Goal: Check status: Check status

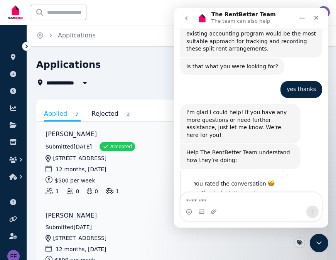
scroll to position [364, 0]
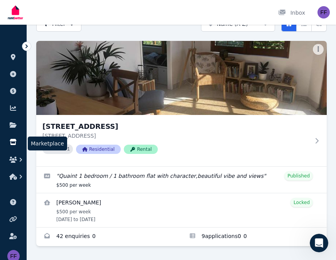
click at [13, 141] on icon at bounding box center [13, 142] width 8 height 6
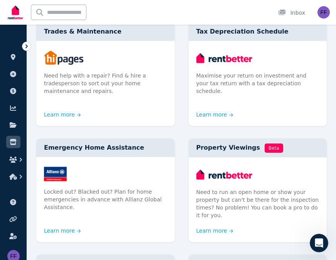
scroll to position [453, 0]
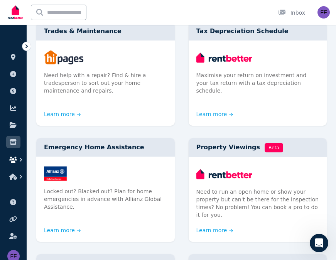
click at [15, 161] on icon "button" at bounding box center [13, 160] width 8 height 6
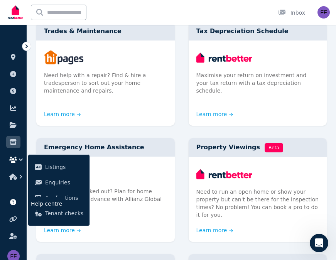
click at [12, 204] on icon at bounding box center [13, 202] width 6 height 6
click at [8, 59] on link at bounding box center [13, 57] width 14 height 12
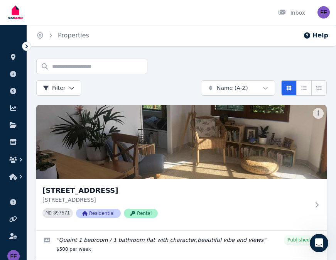
scroll to position [64, 0]
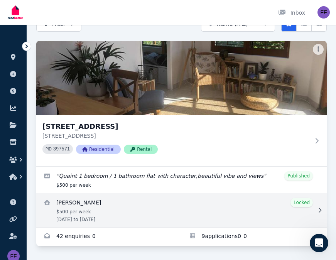
click at [315, 211] on div at bounding box center [318, 210] width 8 height 8
click at [321, 210] on icon at bounding box center [319, 210] width 3 height 5
click at [299, 203] on link "View details for Carole Thomson" at bounding box center [181, 210] width 290 height 34
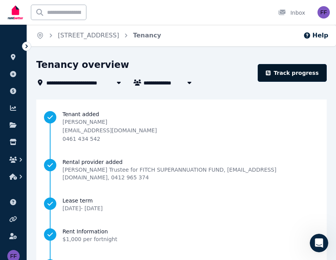
click at [298, 67] on link "Track progress" at bounding box center [292, 73] width 69 height 18
click at [287, 72] on link "Track progress" at bounding box center [292, 73] width 69 height 18
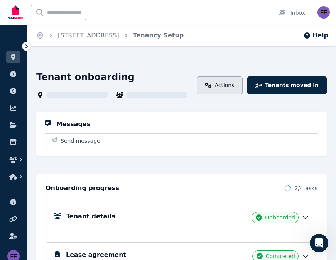
click at [231, 84] on link "Actions" at bounding box center [220, 85] width 46 height 18
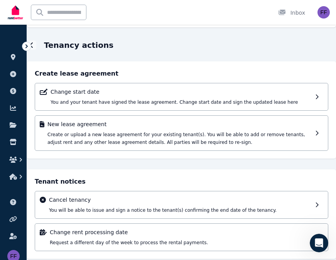
scroll to position [32, 0]
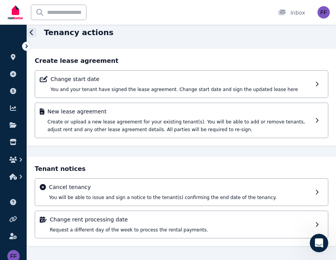
click at [33, 30] on icon at bounding box center [32, 32] width 4 height 6
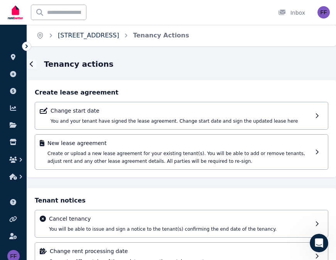
click at [79, 35] on link "[STREET_ADDRESS]" at bounding box center [88, 35] width 61 height 7
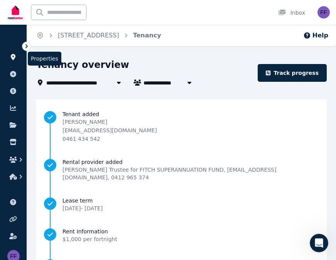
click at [9, 56] on icon at bounding box center [13, 57] width 8 height 6
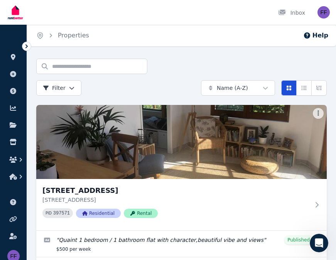
click at [285, 86] on button "Card view" at bounding box center [288, 87] width 15 height 15
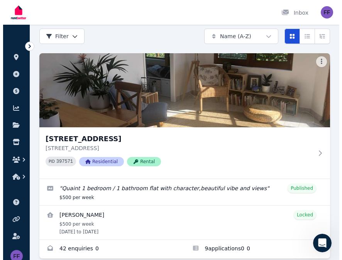
scroll to position [64, 0]
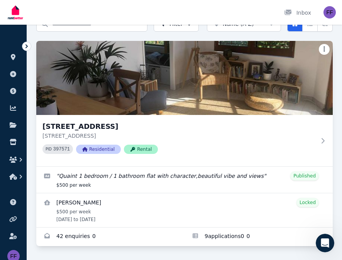
click at [320, 48] on html "Open main menu Inbox Open user menu ORGANISE Properties Add property Payments F…" at bounding box center [171, 88] width 342 height 260
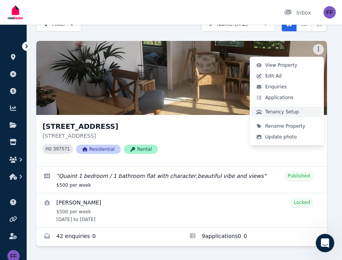
click at [282, 110] on span "Tenancy Setup" at bounding box center [282, 112] width 34 height 6
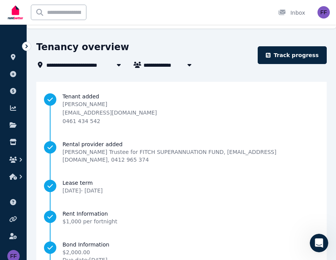
scroll to position [18, 0]
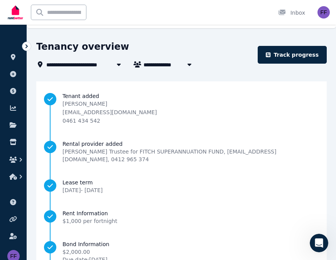
click at [186, 62] on icon "button" at bounding box center [189, 64] width 8 height 6
type input "**********"
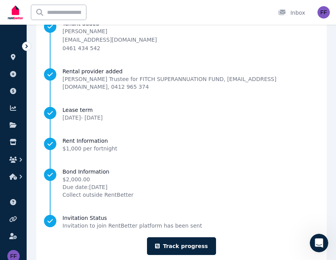
scroll to position [103, 0]
